Goal: Task Accomplishment & Management: Use online tool/utility

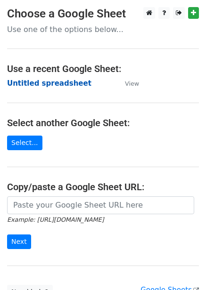
click at [72, 82] on strong "Untitled spreadsheet" at bounding box center [49, 83] width 84 height 8
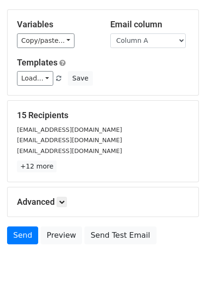
scroll to position [76, 0]
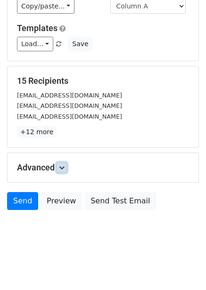
click at [67, 166] on link at bounding box center [61, 167] width 10 height 10
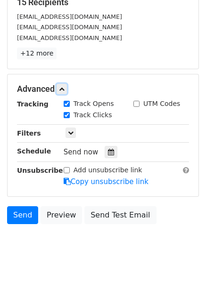
scroll to position [158, 0]
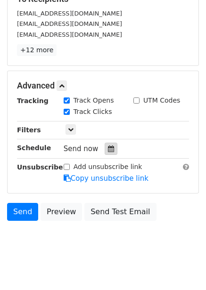
click at [108, 152] on icon at bounding box center [111, 148] width 6 height 7
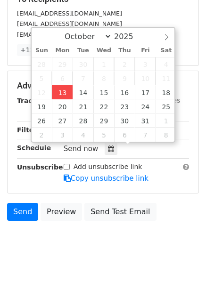
type input "2025-10-13 12:00"
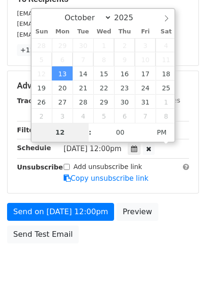
type input "4"
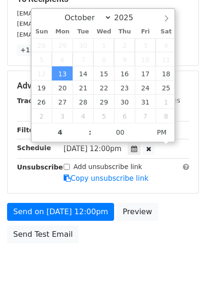
type input "2025-10-13 16:00"
click at [154, 203] on div "Send on Oct 13 at 12:00pm Preview Send Test Email" at bounding box center [103, 225] width 206 height 45
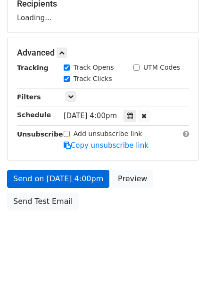
scroll to position [158, 0]
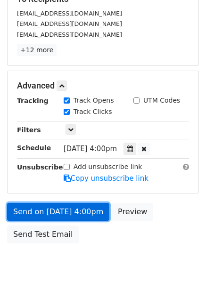
click at [83, 214] on link "Send on Oct 13 at 4:00pm" at bounding box center [58, 212] width 102 height 18
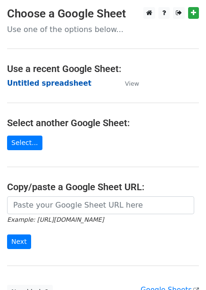
click at [57, 85] on strong "Untitled spreadsheet" at bounding box center [49, 83] width 84 height 8
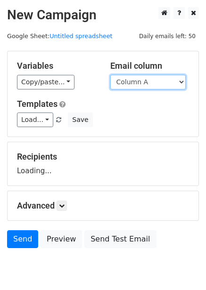
drag, startPoint x: 0, startPoint y: 0, endPoint x: 154, endPoint y: 87, distance: 176.6
click at [154, 87] on select "Column A Column B Column C Column D Column E" at bounding box center [147, 82] width 75 height 15
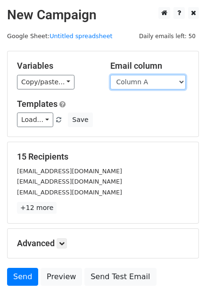
drag, startPoint x: 148, startPoint y: 79, endPoint x: 146, endPoint y: 88, distance: 9.1
click at [148, 79] on select "Column A Column B Column C Column D Column E" at bounding box center [147, 82] width 75 height 15
select select "Column B"
click at [110, 75] on select "Column A Column B Column C Column D Column E" at bounding box center [147, 82] width 75 height 15
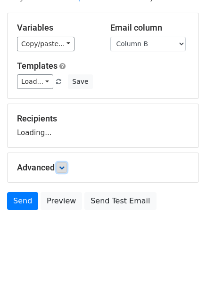
click at [66, 170] on link at bounding box center [61, 167] width 10 height 10
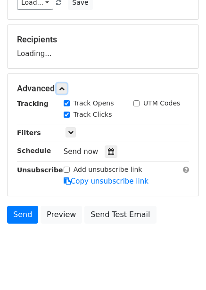
scroll to position [130, 0]
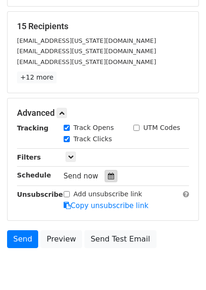
click at [108, 178] on icon at bounding box center [111, 176] width 6 height 7
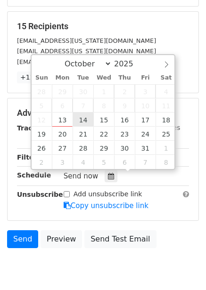
type input "2025-10-14 12:00"
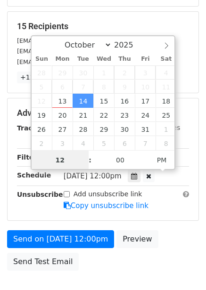
scroll to position [0, 0]
type input "5"
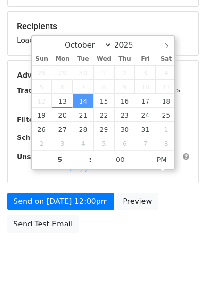
type input "2025-10-14 17:00"
click at [180, 213] on div "Send on Oct 14 at 12:00pm Preview Send Test Email" at bounding box center [103, 214] width 206 height 45
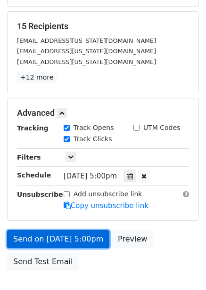
click at [87, 242] on link "Send on Oct 14 at 5:00pm" at bounding box center [58, 239] width 102 height 18
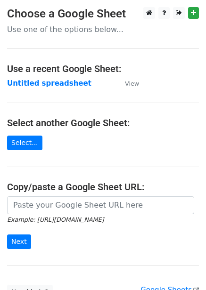
click at [60, 86] on strong "Untitled spreadsheet" at bounding box center [49, 83] width 84 height 8
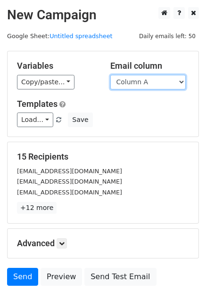
click at [158, 77] on select "Column A Column B Column C Column D Column E" at bounding box center [147, 82] width 75 height 15
select select "Column C"
click at [110, 75] on select "Column A Column B Column C Column D Column E" at bounding box center [147, 82] width 75 height 15
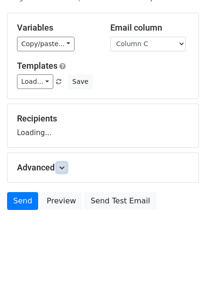
click at [63, 168] on icon at bounding box center [62, 168] width 6 height 6
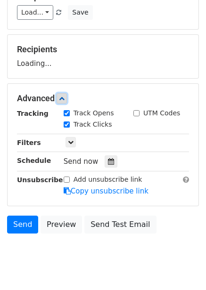
scroll to position [111, 0]
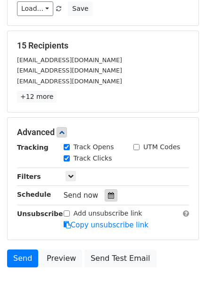
click at [108, 196] on icon at bounding box center [111, 195] width 6 height 7
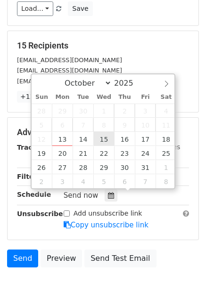
type input "2025-10-15 12:00"
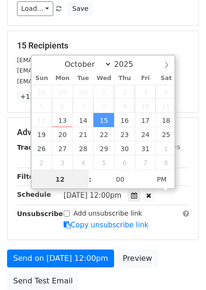
scroll to position [0, 0]
type input "6"
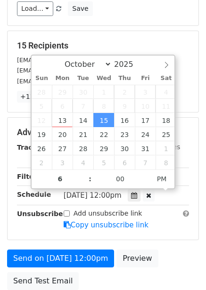
type input "2025-10-15 18:00"
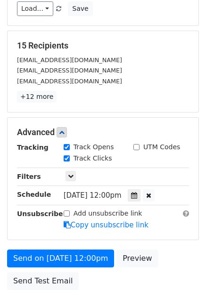
click at [174, 236] on div "Advanced Tracking Track Opens UTM Codes Track Clicks Filters Only include sprea…" at bounding box center [103, 179] width 191 height 122
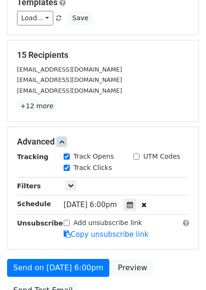
scroll to position [191, 0]
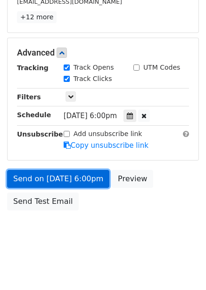
click at [92, 181] on link "Send on Oct 15 at 6:00pm" at bounding box center [58, 179] width 102 height 18
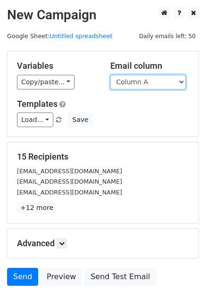
click at [151, 81] on select "Column A Column B Column C Column D Column E" at bounding box center [147, 82] width 75 height 15
select select "Column D"
click at [110, 75] on select "Column A Column B Column C Column D Column E" at bounding box center [147, 82] width 75 height 15
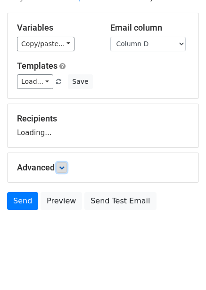
click at [67, 170] on link at bounding box center [61, 167] width 10 height 10
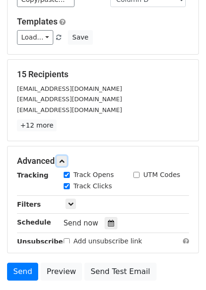
scroll to position [148, 0]
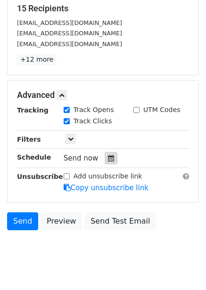
click at [109, 156] on icon at bounding box center [111, 158] width 6 height 7
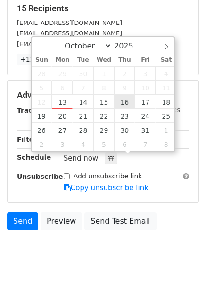
type input "2025-10-16 12:00"
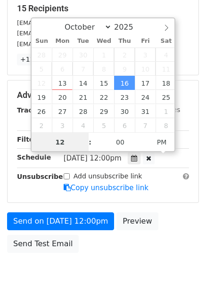
scroll to position [0, 0]
type input "7"
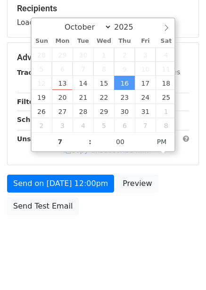
type input "2025-10-16 19:00"
click at [157, 213] on div "Send on Oct 16 at 12:00pm Preview Send Test Email" at bounding box center [103, 197] width 206 height 45
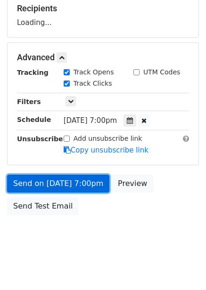
click at [77, 181] on link "Send on Oct 16 at 7:00pm" at bounding box center [58, 184] width 102 height 18
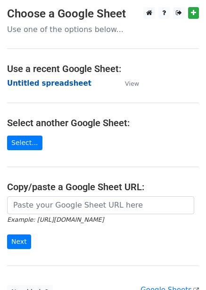
click at [61, 86] on strong "Untitled spreadsheet" at bounding box center [49, 83] width 84 height 8
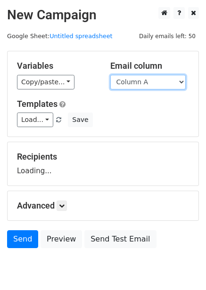
drag, startPoint x: 0, startPoint y: 0, endPoint x: 139, endPoint y: 84, distance: 162.6
click at [137, 80] on select "Column A Column B Column C Column D Column E" at bounding box center [147, 82] width 75 height 15
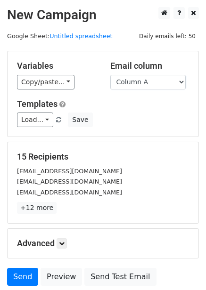
click at [146, 145] on div "15 Recipients [EMAIL_ADDRESS][DOMAIN_NAME] [EMAIL_ADDRESS][DOMAIN_NAME] [EMAIL_…" at bounding box center [103, 182] width 191 height 81
click at [146, 83] on select "Column A Column B Column C Column D Column E" at bounding box center [147, 82] width 75 height 15
select select "Column E"
click at [110, 75] on select "Column A Column B Column C Column D Column E" at bounding box center [147, 82] width 75 height 15
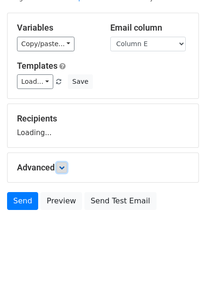
click at [60, 168] on link at bounding box center [61, 167] width 10 height 10
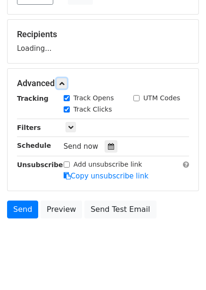
scroll to position [128, 0]
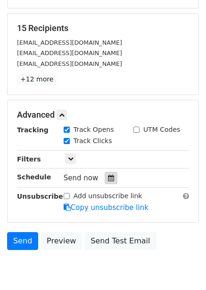
click at [104, 183] on div at bounding box center [110, 178] width 13 height 12
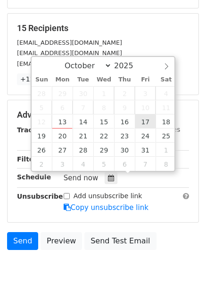
type input "[DATE] 12:00"
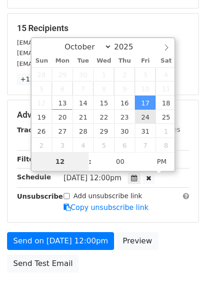
type input "8"
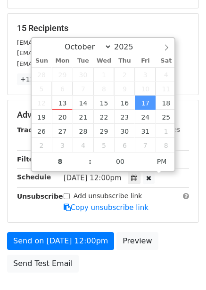
type input "[DATE] 20:00"
click at [167, 212] on div "Add unsubscribe link Copy unsubscribe link" at bounding box center [125, 202] width 139 height 22
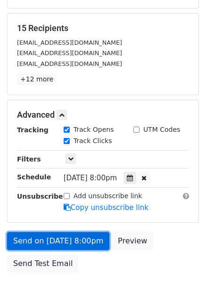
click at [77, 237] on link "Send on [DATE] 8:00pm" at bounding box center [58, 241] width 102 height 18
